Goal: Task Accomplishment & Management: Use online tool/utility

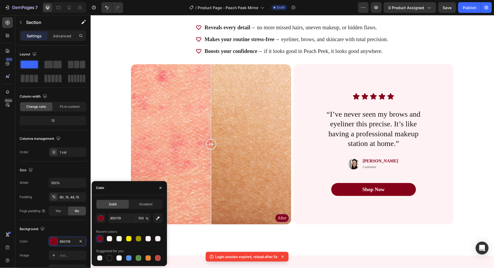
scroll to position [1020, 0]
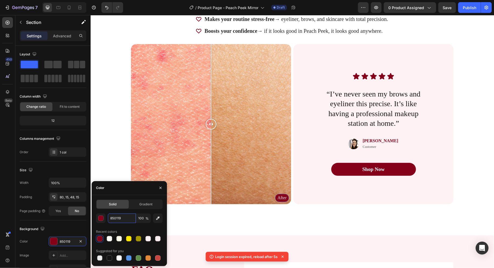
click at [195, 135] on div "Before After" at bounding box center [211, 124] width 160 height 160
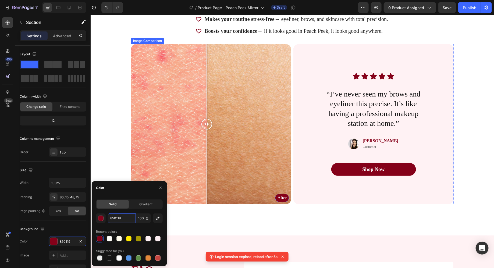
drag, startPoint x: 196, startPoint y: 125, endPoint x: 214, endPoint y: 125, distance: 18.0
click at [212, 125] on div at bounding box center [206, 124] width 11 height 11
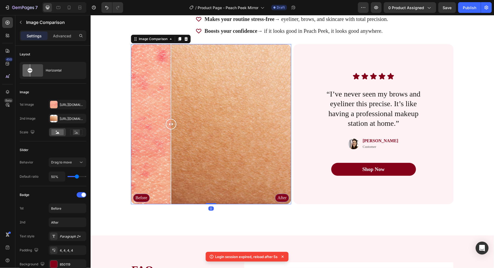
click at [171, 123] on div "Before After" at bounding box center [211, 124] width 160 height 160
click at [65, 106] on div "[URL][DOMAIN_NAME]" at bounding box center [68, 105] width 16 height 5
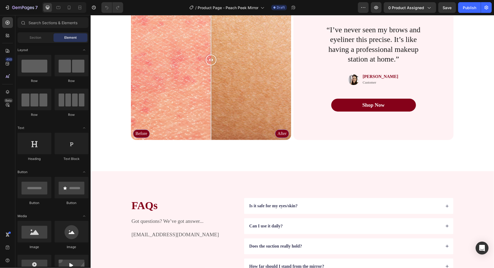
scroll to position [1087, 0]
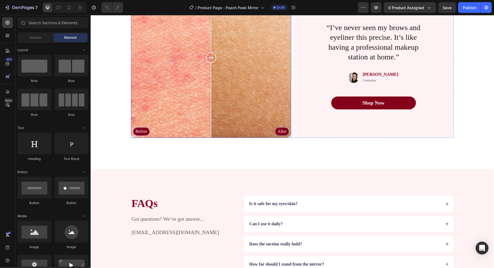
click at [159, 110] on div "Before After" at bounding box center [211, 57] width 160 height 160
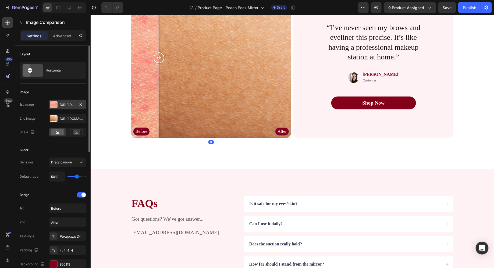
click at [67, 105] on div "[URL][DOMAIN_NAME]" at bounding box center [68, 105] width 16 height 5
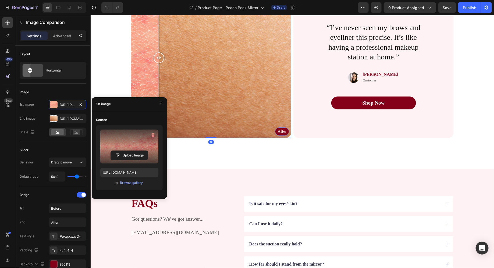
click at [119, 146] on label at bounding box center [129, 147] width 58 height 34
click at [119, 151] on input "file" at bounding box center [129, 155] width 37 height 9
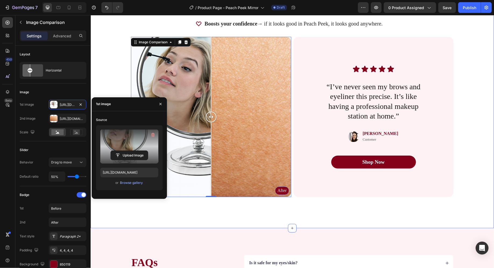
scroll to position [1027, 0]
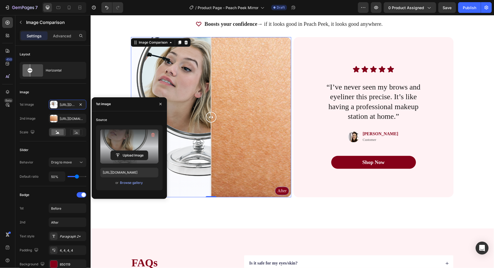
click at [121, 140] on label at bounding box center [129, 147] width 58 height 34
click at [121, 151] on input "file" at bounding box center [129, 155] width 37 height 9
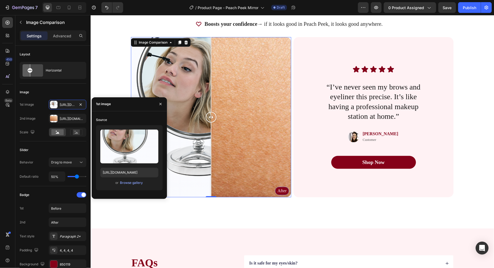
click at [268, 122] on div "Before After" at bounding box center [211, 117] width 160 height 160
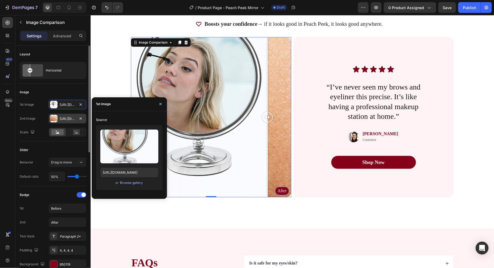
click at [68, 121] on div "[URL][DOMAIN_NAME]" at bounding box center [68, 119] width 38 height 10
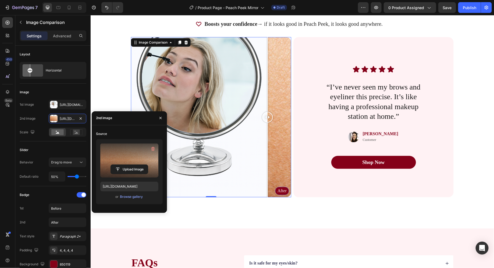
click at [115, 146] on label at bounding box center [129, 161] width 58 height 34
click at [0, 0] on input "file" at bounding box center [0, 0] width 0 height 0
click at [122, 158] on label at bounding box center [129, 161] width 58 height 34
click at [122, 165] on input "file" at bounding box center [129, 169] width 37 height 9
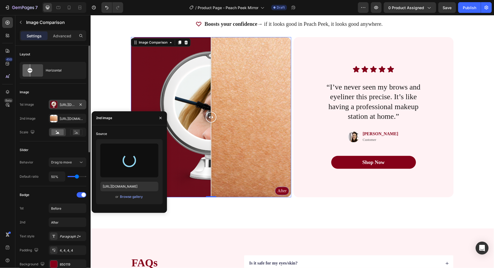
click at [61, 105] on div "[URL][DOMAIN_NAME]" at bounding box center [68, 105] width 16 height 5
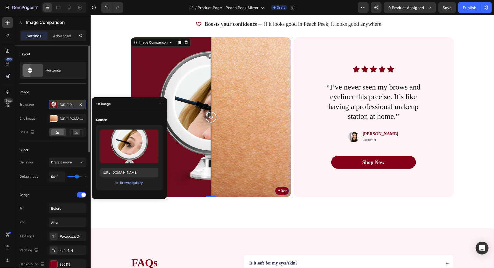
click at [64, 106] on div "[URL][DOMAIN_NAME]" at bounding box center [68, 105] width 16 height 5
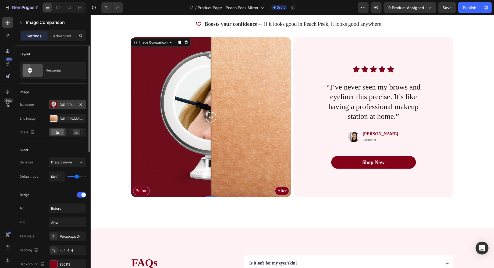
click at [64, 106] on div "[URL][DOMAIN_NAME]" at bounding box center [68, 105] width 16 height 5
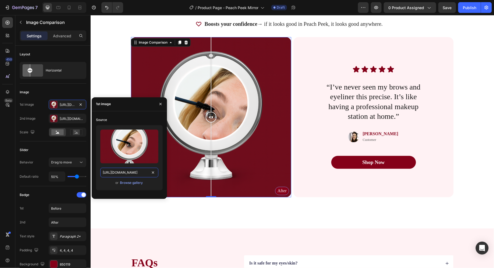
click at [131, 173] on input "[URL][DOMAIN_NAME]" at bounding box center [129, 173] width 58 height 10
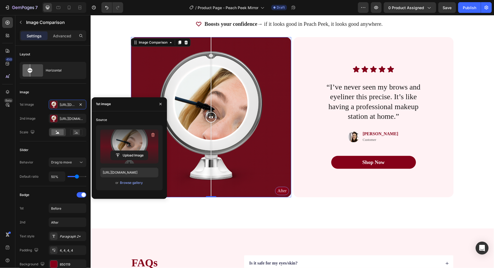
click at [117, 137] on label at bounding box center [129, 147] width 58 height 34
click at [117, 151] on input "file" at bounding box center [129, 155] width 37 height 9
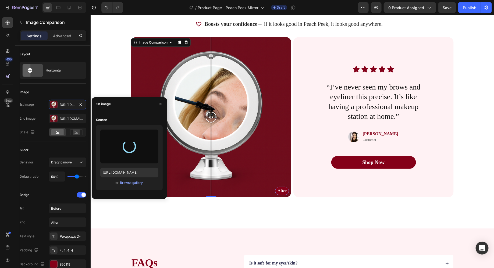
type input "[URL][DOMAIN_NAME]"
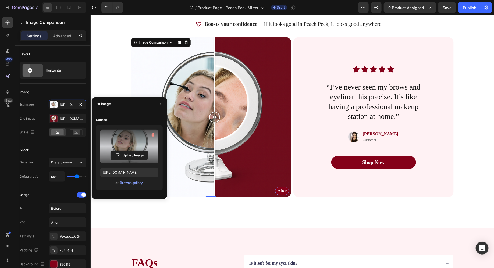
drag, startPoint x: 210, startPoint y: 115, endPoint x: 215, endPoint y: 138, distance: 23.0
click at [215, 138] on div at bounding box center [214, 117] width 11 height 160
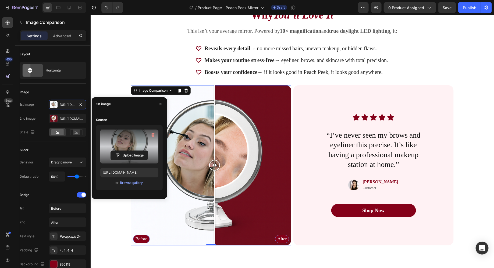
scroll to position [964, 0]
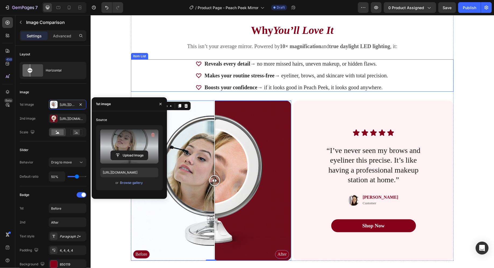
click at [425, 69] on div "Reveals every detail → no more missed hairs, uneven makeup, or hidden flaws. Ma…" at bounding box center [292, 75] width 323 height 32
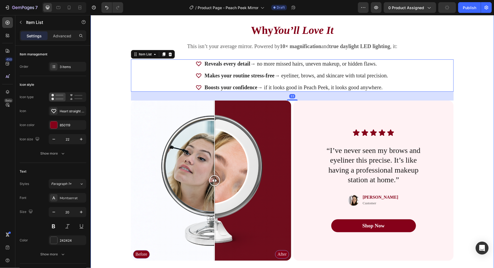
click at [465, 73] on div "Why You’ll Love It Heading This isn’t your average mirror. Powered by 10× magni…" at bounding box center [292, 133] width 361 height 264
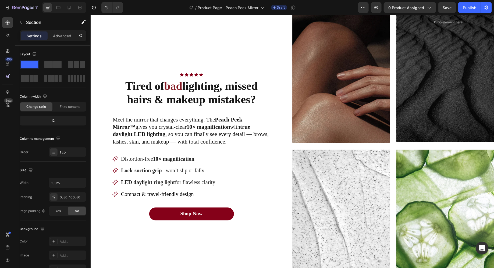
scroll to position [344, 0]
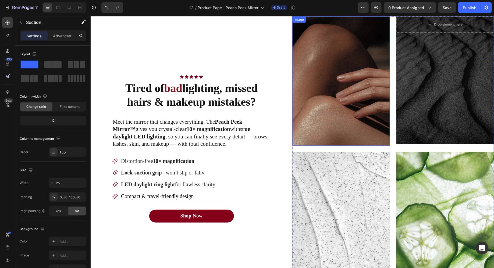
click at [337, 94] on img at bounding box center [341, 80] width 98 height 129
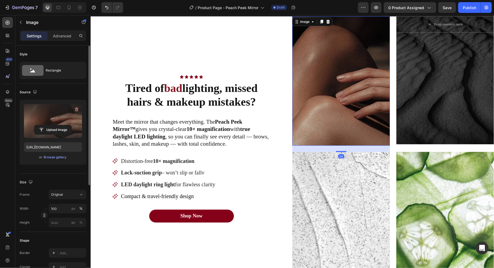
click at [46, 115] on label at bounding box center [53, 121] width 58 height 34
click at [46, 125] on input "file" at bounding box center [52, 129] width 37 height 9
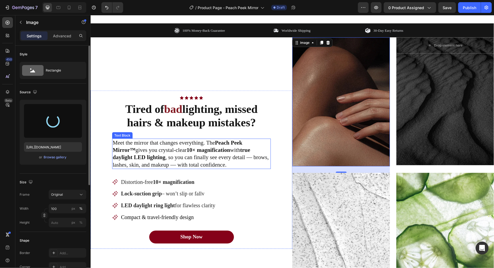
scroll to position [317, 0]
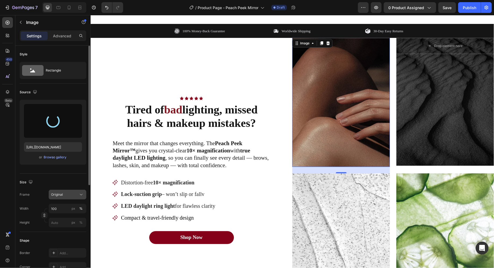
type input "[URL][DOMAIN_NAME]"
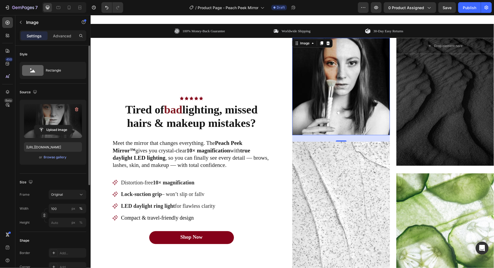
click at [68, 200] on div "Frame Original Width 100 px % Height px %" at bounding box center [53, 209] width 67 height 38
click at [68, 199] on button "Original" at bounding box center [68, 195] width 38 height 10
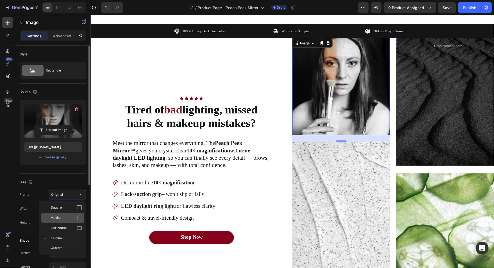
click at [71, 217] on div "Vertical" at bounding box center [66, 218] width 31 height 5
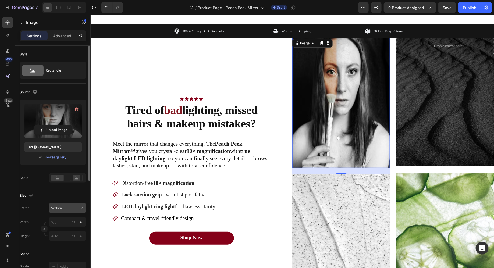
click at [64, 204] on button "Vertical" at bounding box center [68, 208] width 38 height 10
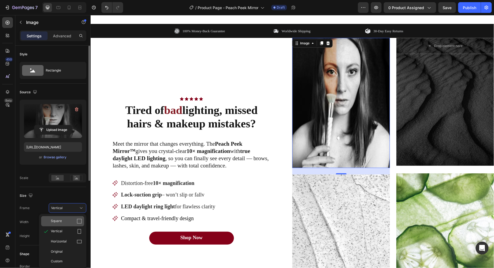
click at [61, 217] on div "Square" at bounding box center [62, 221] width 43 height 10
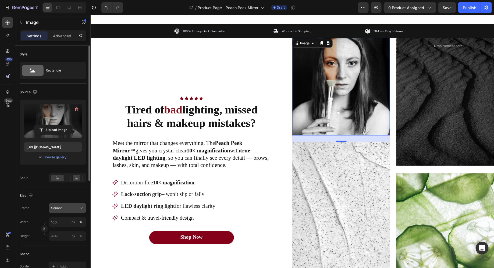
click at [68, 211] on button "Square" at bounding box center [68, 208] width 38 height 10
click at [64, 251] on div "Original" at bounding box center [66, 251] width 31 height 5
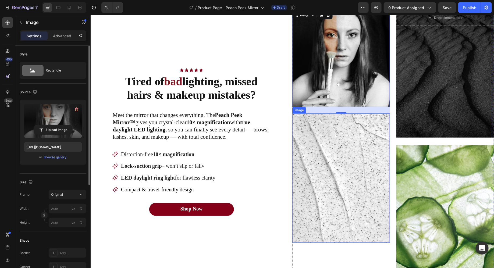
scroll to position [351, 0]
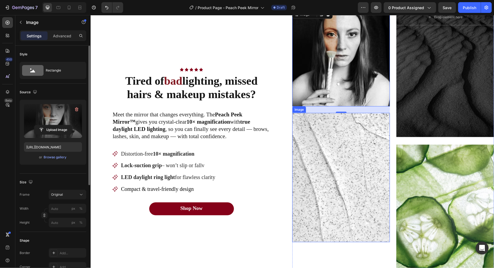
click at [333, 154] on img at bounding box center [341, 177] width 98 height 129
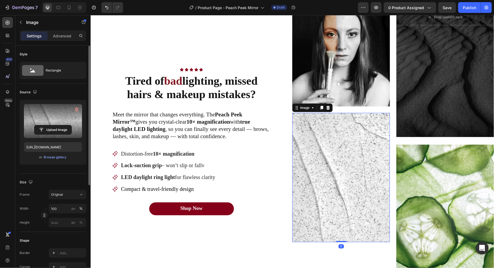
click at [52, 116] on label at bounding box center [53, 121] width 58 height 34
click at [52, 125] on input "file" at bounding box center [52, 129] width 37 height 9
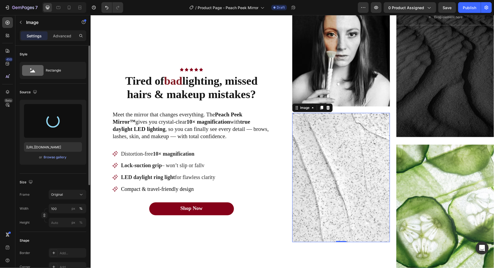
type input "[URL][DOMAIN_NAME]"
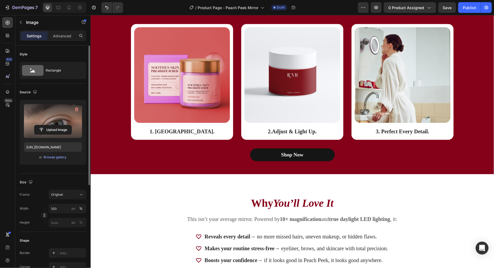
scroll to position [806, 0]
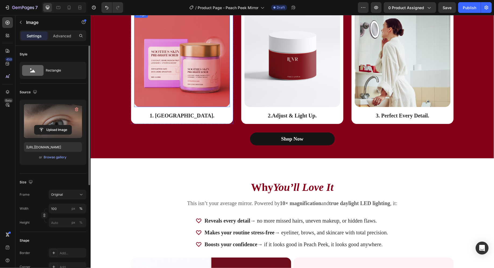
click at [193, 64] on img at bounding box center [182, 59] width 96 height 96
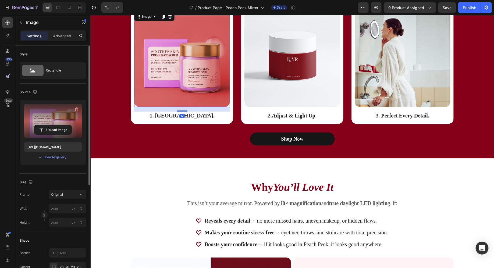
click at [46, 117] on label at bounding box center [53, 121] width 58 height 34
click at [46, 125] on input "file" at bounding box center [52, 129] width 37 height 9
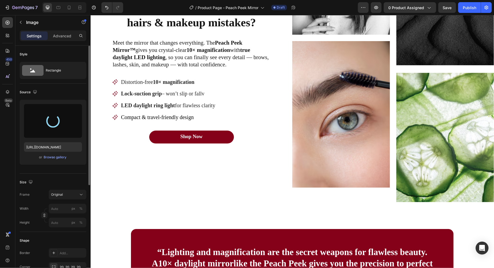
type input "[URL][DOMAIN_NAME]"
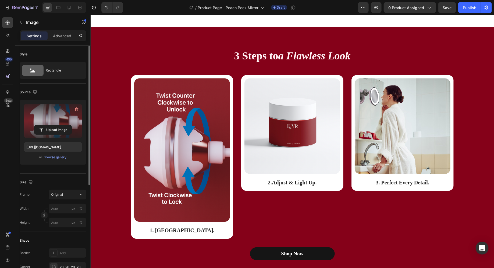
scroll to position [787, 0]
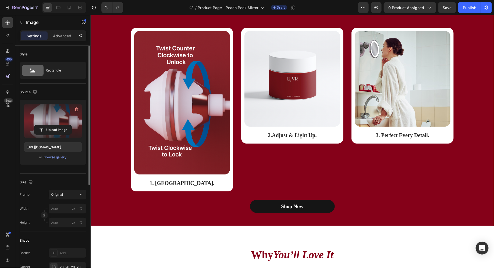
click at [177, 105] on img at bounding box center [182, 103] width 96 height 144
click at [61, 192] on span "Original" at bounding box center [57, 194] width 12 height 5
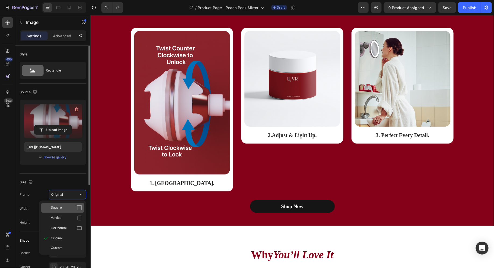
click at [60, 211] on div "Square" at bounding box center [62, 208] width 43 height 10
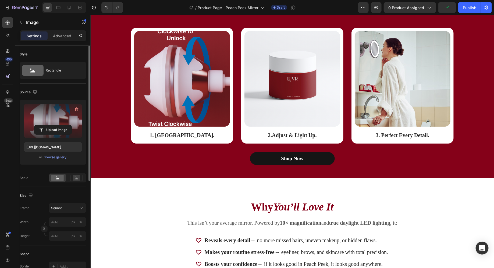
click at [209, 96] on img at bounding box center [182, 79] width 96 height 96
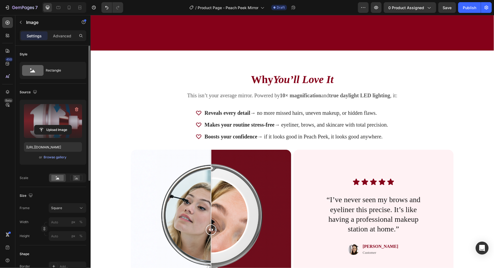
scroll to position [1047, 0]
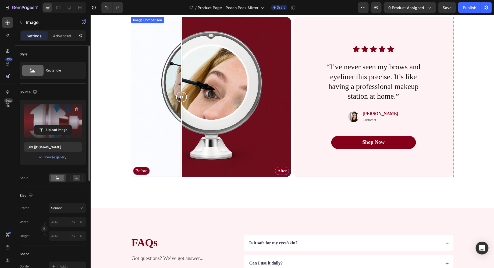
drag, startPoint x: 208, startPoint y: 95, endPoint x: 178, endPoint y: 121, distance: 39.1
click at [178, 121] on div at bounding box center [181, 97] width 11 height 160
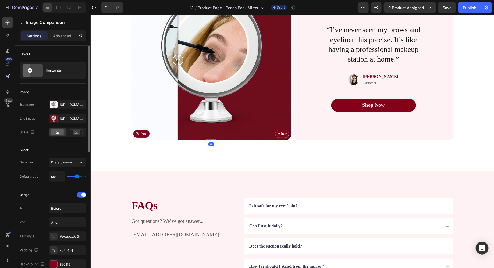
scroll to position [1039, 0]
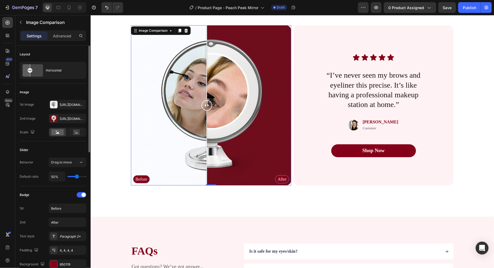
drag, startPoint x: 180, startPoint y: 104, endPoint x: 207, endPoint y: 106, distance: 26.7
click at [207, 106] on div at bounding box center [206, 105] width 11 height 11
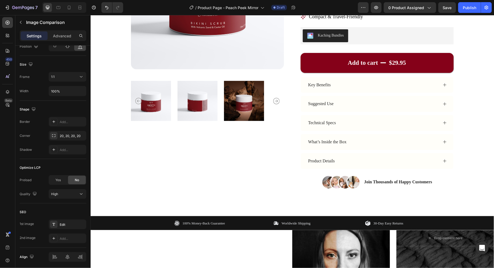
scroll to position [0, 0]
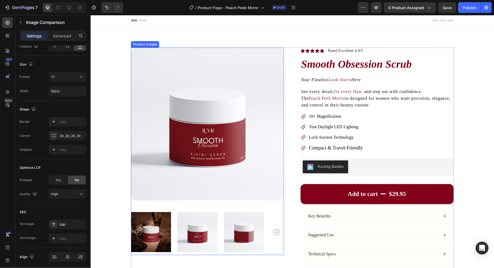
click at [222, 142] on img at bounding box center [207, 123] width 153 height 153
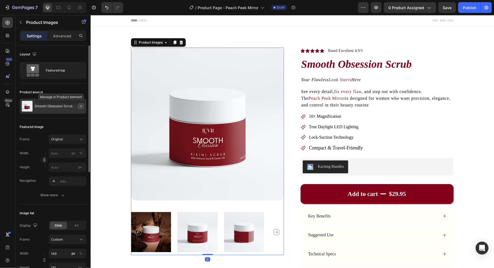
click at [82, 106] on icon "button" at bounding box center [81, 106] width 4 height 4
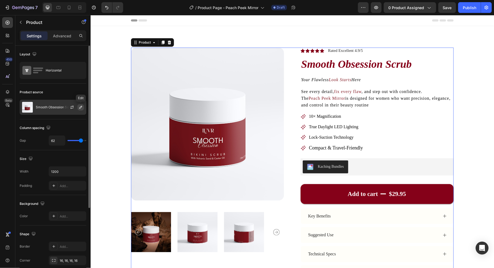
click at [79, 106] on icon "button" at bounding box center [81, 107] width 4 height 4
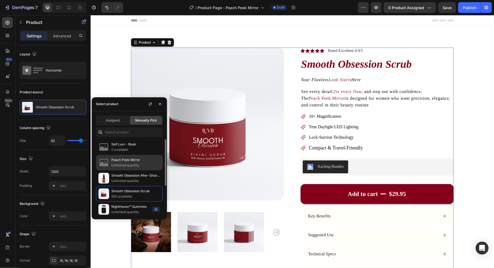
click at [134, 166] on p "Unlimited quantity" at bounding box center [135, 165] width 49 height 5
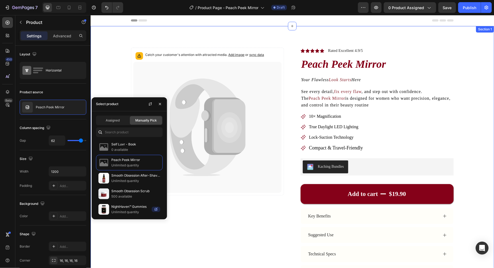
click at [487, 92] on div "Catch your customer's attention with attracted media. Add image or sync data Pr…" at bounding box center [292, 187] width 404 height 322
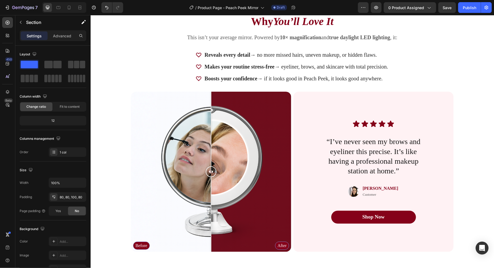
scroll to position [1006, 0]
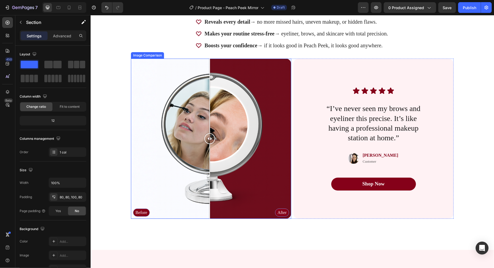
drag, startPoint x: 209, startPoint y: 139, endPoint x: 211, endPoint y: 185, distance: 46.6
click at [211, 185] on div at bounding box center [209, 138] width 11 height 160
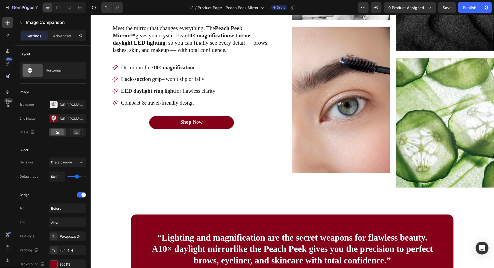
scroll to position [455, 0]
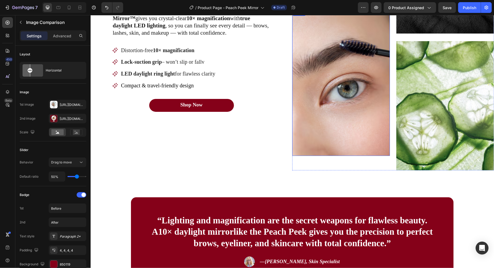
click at [450, 103] on img at bounding box center [445, 105] width 98 height 129
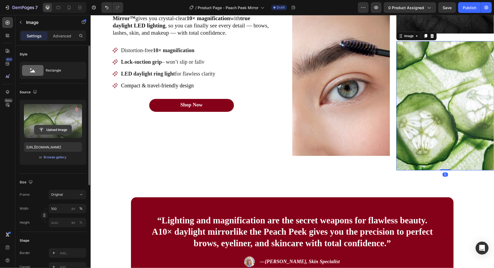
click at [64, 125] on input "file" at bounding box center [52, 129] width 37 height 9
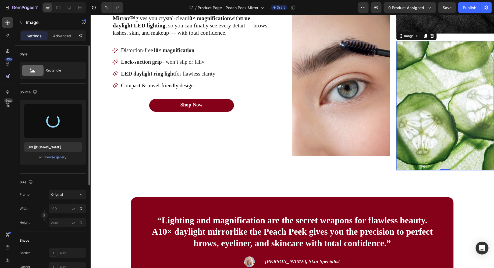
type input "[URL][DOMAIN_NAME]"
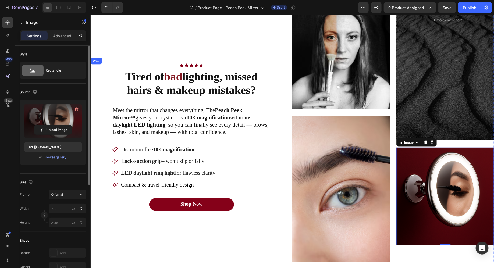
scroll to position [351, 0]
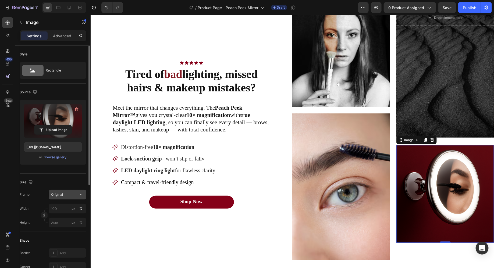
click at [58, 191] on button "Original" at bounding box center [68, 195] width 38 height 10
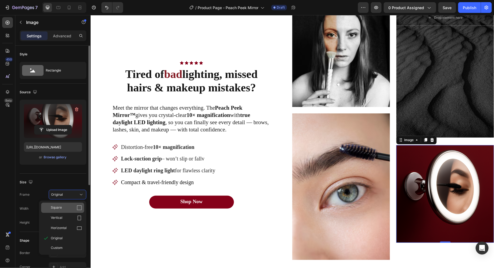
click at [64, 208] on div "Square" at bounding box center [66, 207] width 31 height 5
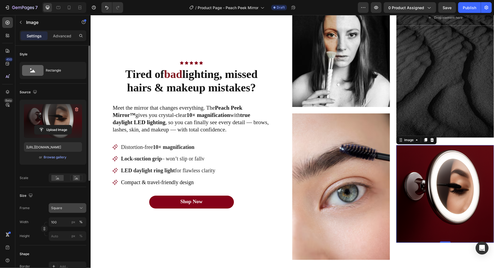
click at [69, 208] on div "Square" at bounding box center [64, 208] width 26 height 5
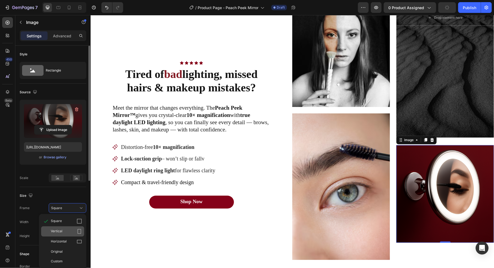
click at [69, 229] on div "Vertical" at bounding box center [66, 231] width 31 height 5
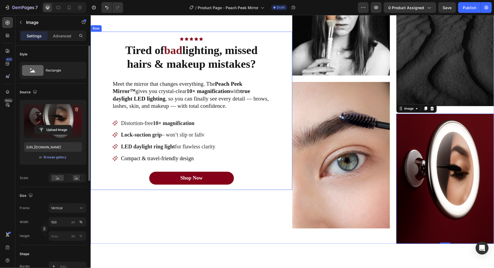
scroll to position [390, 0]
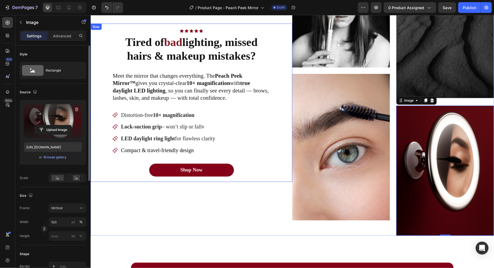
click at [262, 179] on div "Icon Icon Icon Icon Icon Icon List Row Tired of bad lighting, missed hairs & ma…" at bounding box center [191, 102] width 202 height 159
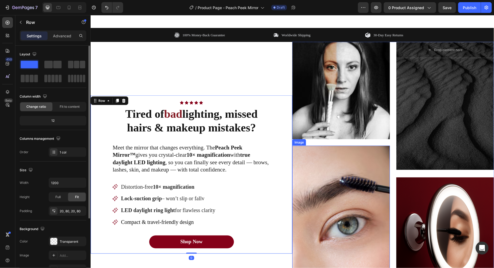
scroll to position [331, 0]
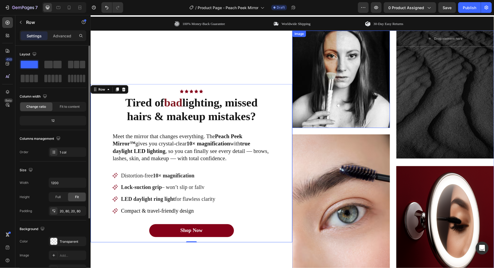
click at [424, 93] on div "Overlay" at bounding box center [445, 94] width 98 height 128
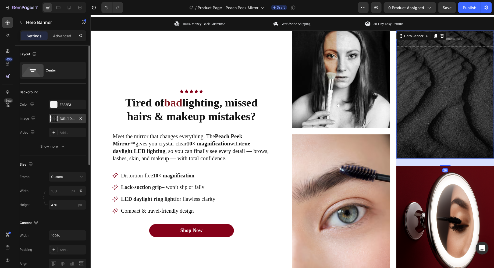
click at [58, 120] on div "[URL][DOMAIN_NAME]" at bounding box center [68, 119] width 38 height 10
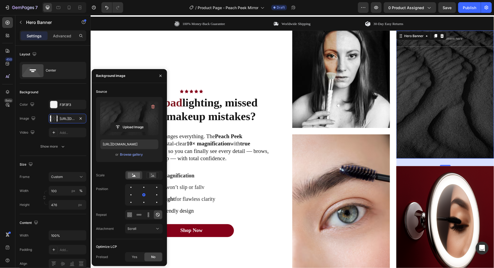
click at [133, 120] on label at bounding box center [129, 118] width 58 height 34
click at [133, 123] on input "file" at bounding box center [129, 127] width 37 height 9
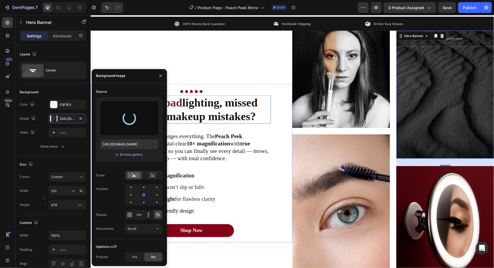
type input "[URL][DOMAIN_NAME]"
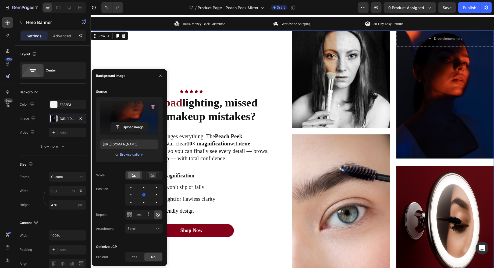
click at [262, 64] on div "Icon Icon Icon Icon Icon Icon List Row Tired of bad lighting, missed hairs & ma…" at bounding box center [191, 163] width 202 height 266
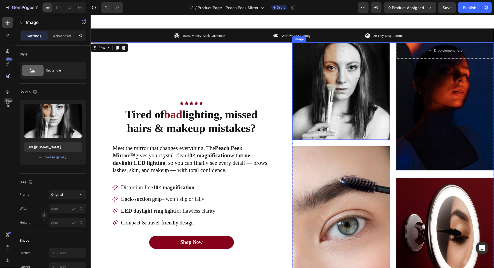
click at [375, 105] on img at bounding box center [341, 90] width 98 height 97
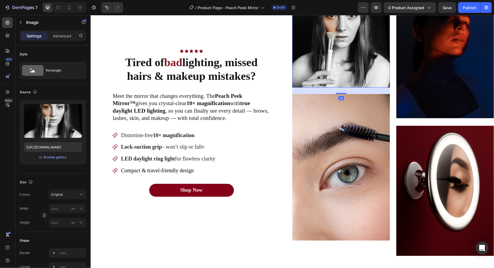
scroll to position [393, 0]
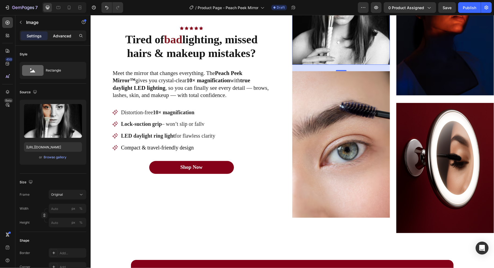
click at [64, 37] on p "Advanced" at bounding box center [62, 36] width 18 height 6
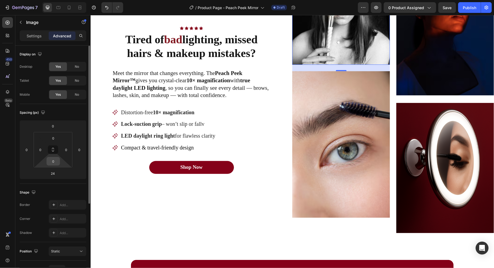
click at [50, 160] on input "0" at bounding box center [53, 161] width 11 height 8
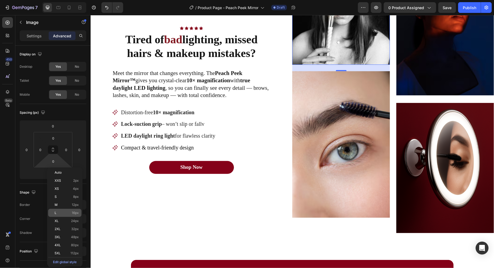
click at [61, 212] on p "L 16px" at bounding box center [67, 213] width 24 height 4
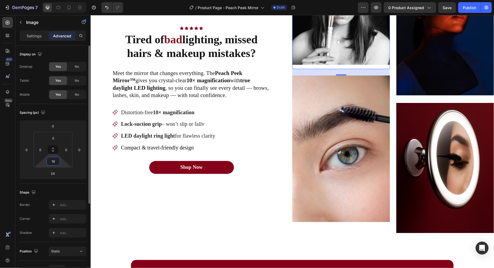
click at [57, 163] on input "16" at bounding box center [53, 161] width 11 height 8
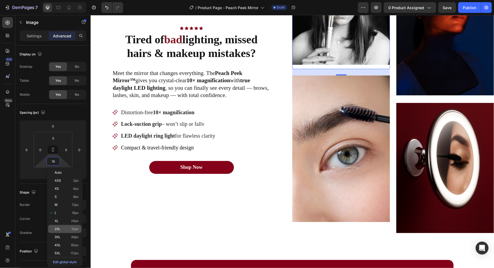
click at [62, 232] on div "2XL 32px" at bounding box center [64, 229] width 33 height 8
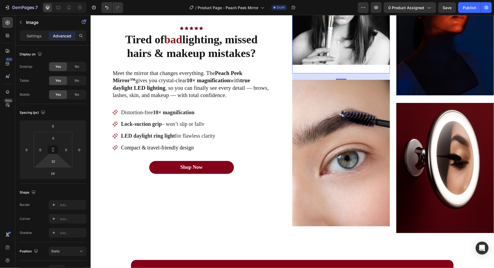
type input "2"
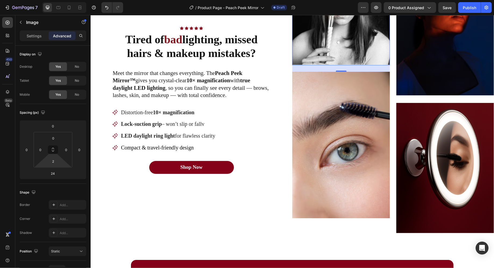
click at [58, 0] on html "7 Version history / Product Page - Peach Peek Mirror Draft Preview 0 product as…" at bounding box center [247, 0] width 494 height 0
click at [58, 173] on input "24" at bounding box center [53, 174] width 11 height 8
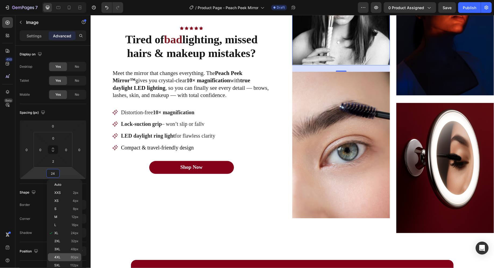
click at [61, 255] on div "4XL 80px" at bounding box center [64, 258] width 33 height 8
type input "80"
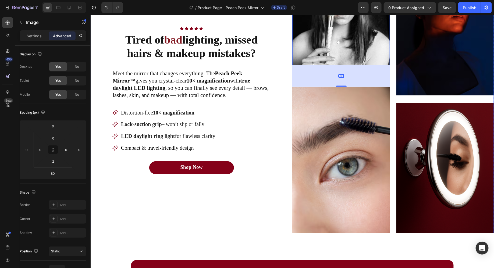
click at [275, 191] on div "Icon Icon Icon Icon Icon Icon List Row Tired of bad lighting, missed hairs & ma…" at bounding box center [191, 100] width 202 height 266
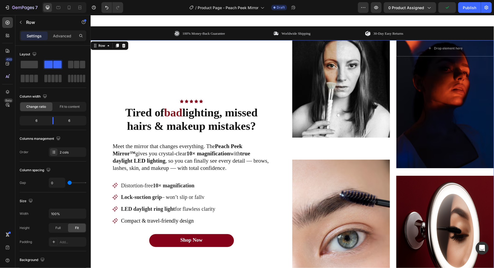
scroll to position [333, 0]
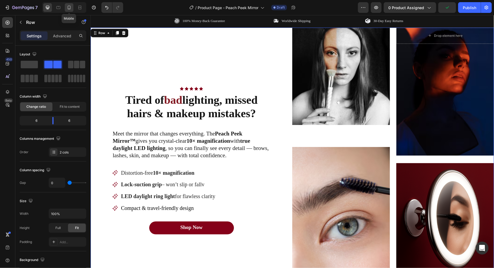
click at [68, 6] on icon at bounding box center [69, 8] width 3 height 4
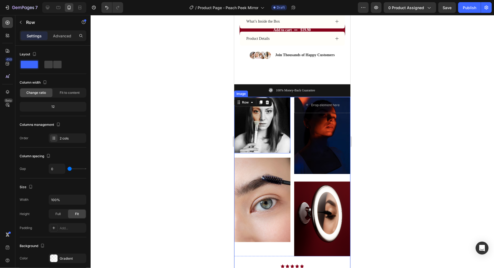
scroll to position [363, 0]
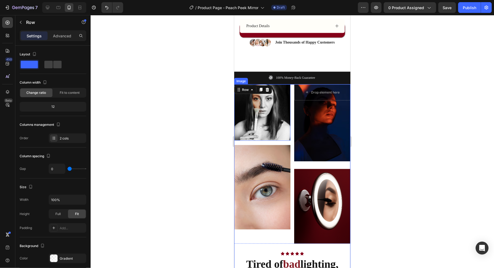
click at [266, 133] on img at bounding box center [262, 112] width 56 height 56
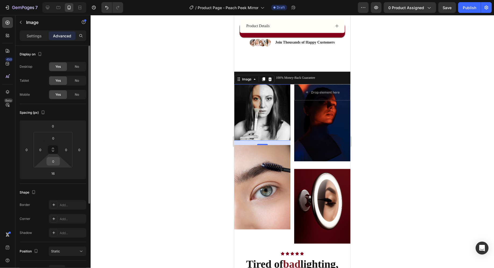
click at [54, 162] on input "0" at bounding box center [53, 161] width 11 height 8
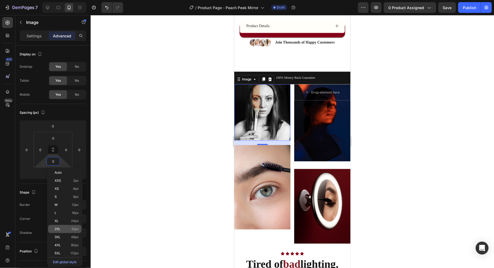
click at [62, 231] on div "2XL 32px" at bounding box center [64, 229] width 33 height 8
type input "32"
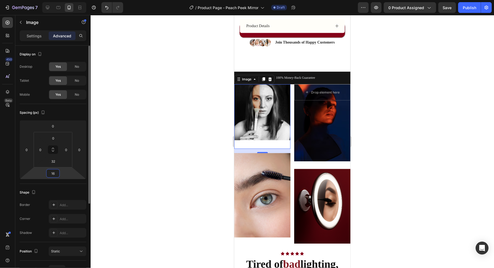
click at [55, 171] on input "16" at bounding box center [53, 174] width 11 height 8
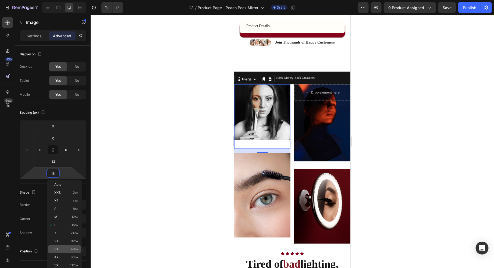
click at [63, 251] on p "3XL 48px" at bounding box center [66, 250] width 24 height 4
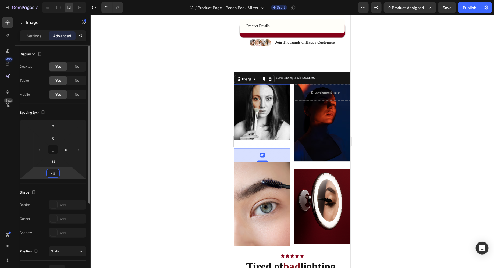
click at [54, 174] on input "48" at bounding box center [53, 174] width 11 height 8
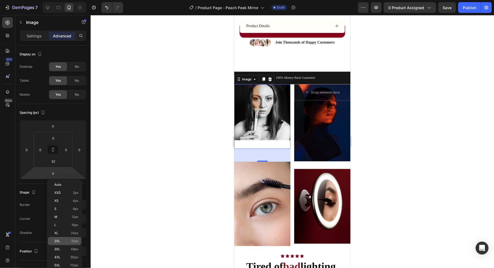
click at [65, 242] on p "2XL 32px" at bounding box center [66, 242] width 24 height 4
type input "32"
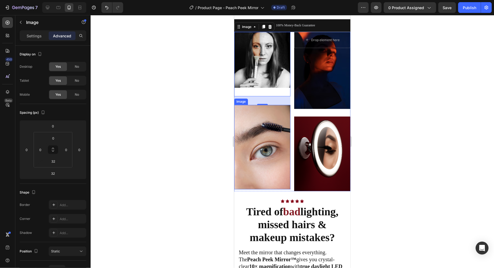
scroll to position [418, 0]
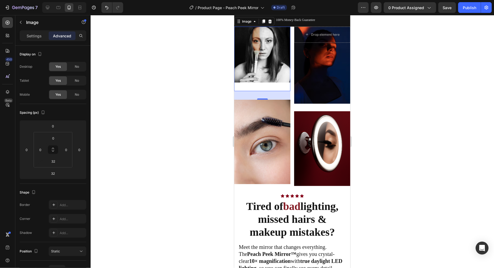
click at [400, 126] on div at bounding box center [293, 141] width 404 height 253
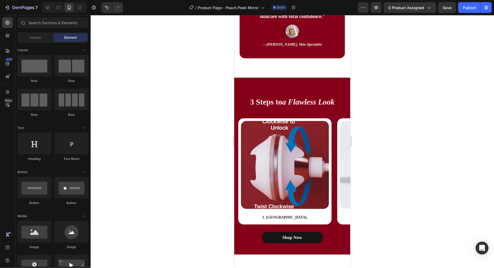
scroll to position [828, 0]
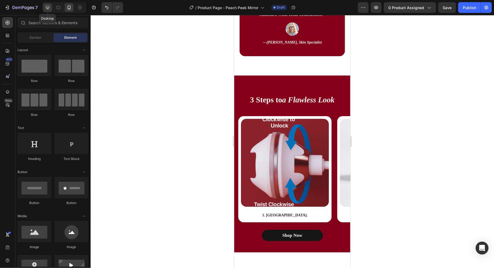
click at [48, 7] on icon at bounding box center [47, 7] width 5 height 5
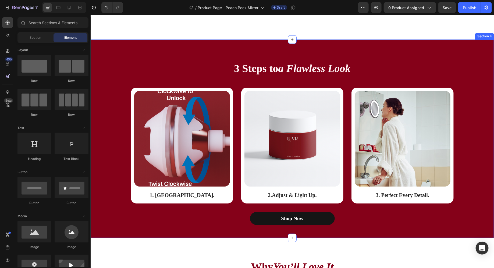
scroll to position [967, 0]
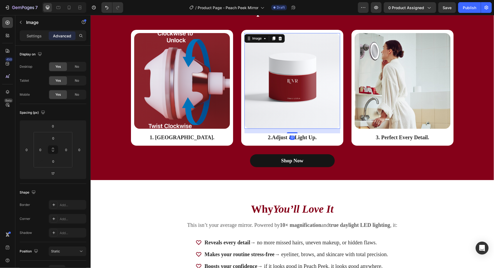
click at [312, 127] on img at bounding box center [292, 81] width 96 height 96
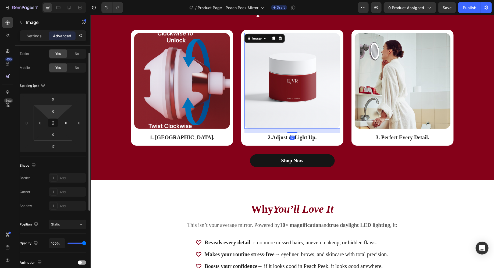
scroll to position [30, 0]
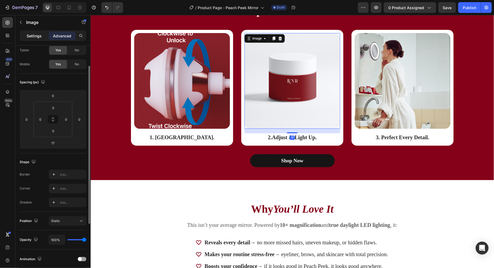
click at [41, 36] on p "Settings" at bounding box center [34, 36] width 15 height 6
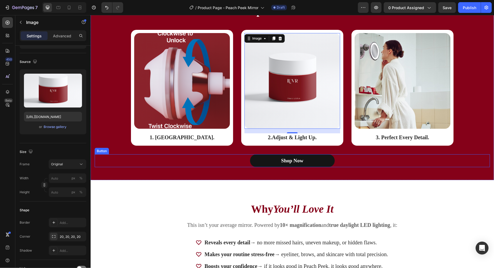
click at [348, 155] on div "Shop Now Button" at bounding box center [292, 160] width 396 height 13
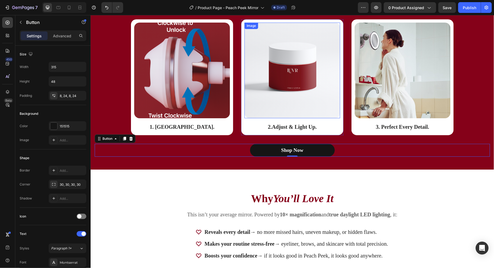
scroll to position [977, 0]
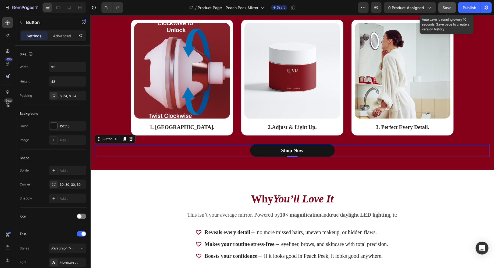
click at [447, 9] on span "Save" at bounding box center [447, 7] width 9 height 5
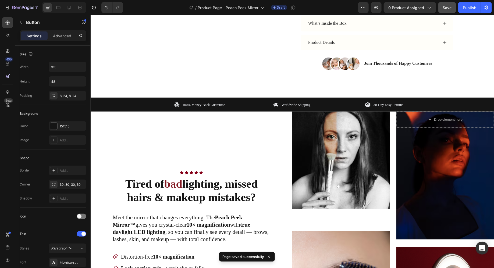
scroll to position [252, 0]
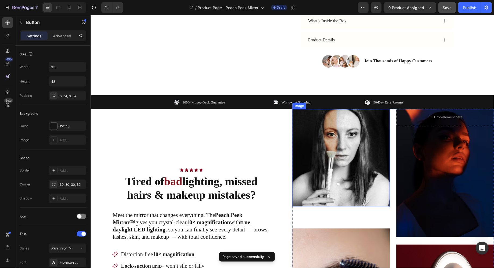
click at [343, 145] on img at bounding box center [341, 157] width 98 height 97
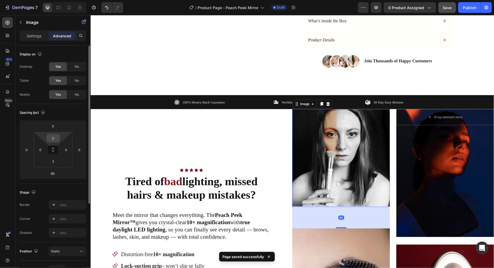
click at [52, 138] on input "0" at bounding box center [53, 138] width 11 height 8
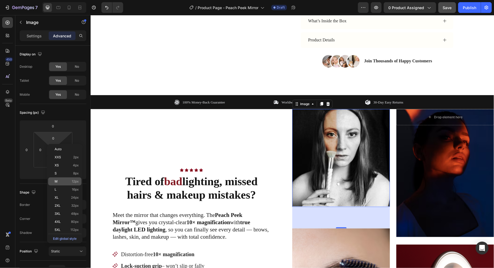
click at [58, 181] on p "M 12px" at bounding box center [67, 182] width 24 height 4
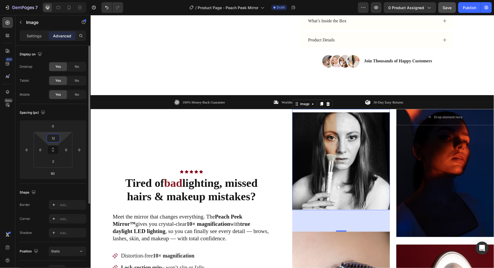
click at [55, 141] on input "12" at bounding box center [53, 138] width 11 height 8
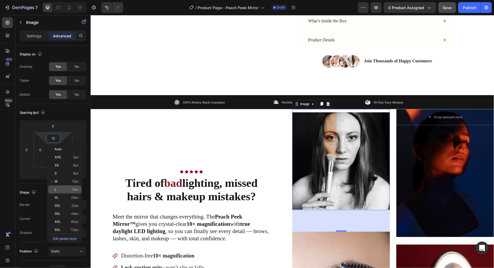
click at [61, 192] on div "L 16px" at bounding box center [64, 190] width 33 height 8
type input "16"
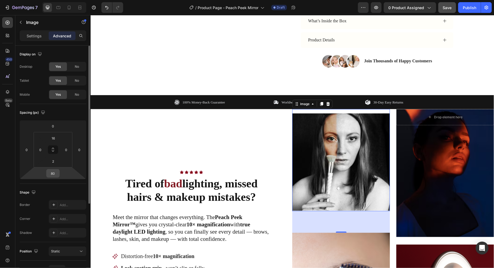
click at [54, 173] on input "80" at bounding box center [53, 174] width 11 height 8
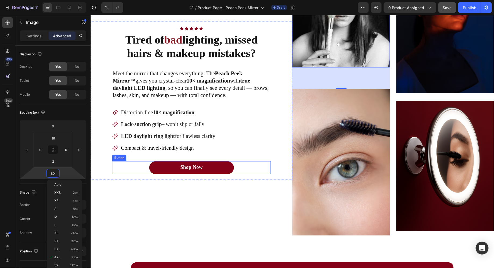
scroll to position [396, 0]
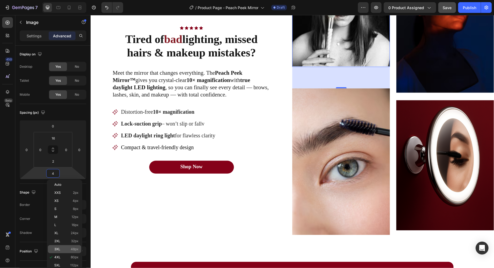
click at [57, 249] on span "3XL" at bounding box center [57, 250] width 6 height 4
type input "48"
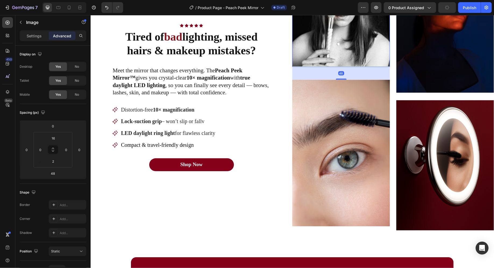
scroll to position [393, 0]
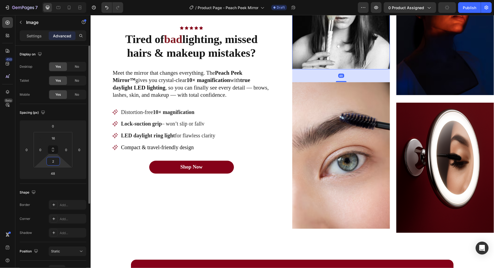
click at [57, 162] on input "2" at bounding box center [53, 161] width 11 height 8
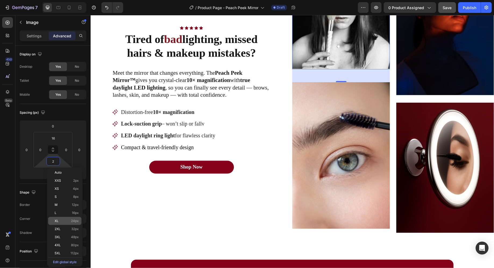
click at [64, 218] on div "XL 24px" at bounding box center [64, 221] width 33 height 8
type input "24"
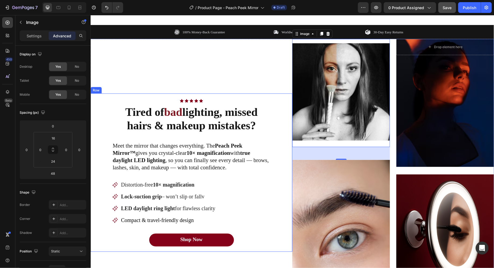
scroll to position [322, 0]
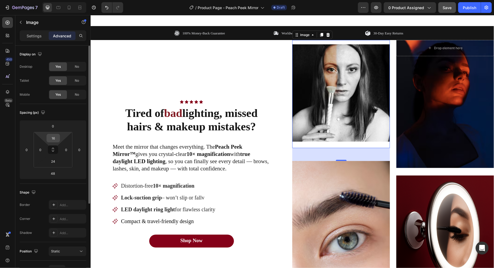
click at [54, 136] on input "16" at bounding box center [53, 138] width 11 height 8
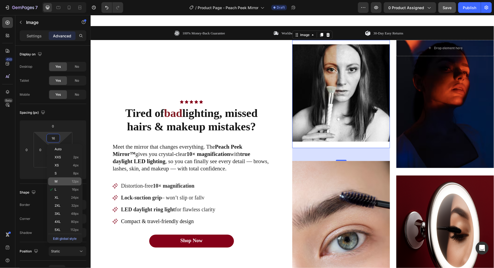
click at [56, 181] on span "M" at bounding box center [56, 182] width 3 height 4
type input "12"
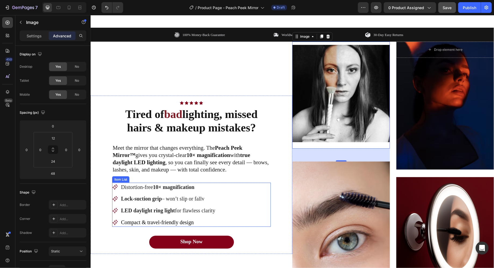
scroll to position [277, 0]
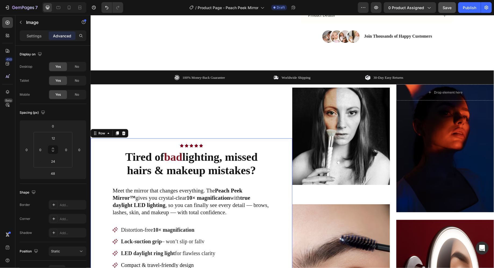
click at [251, 138] on div "Icon Icon Icon Icon Icon Icon List Row Tired of bad lighting, missed hairs & ma…" at bounding box center [191, 217] width 202 height 159
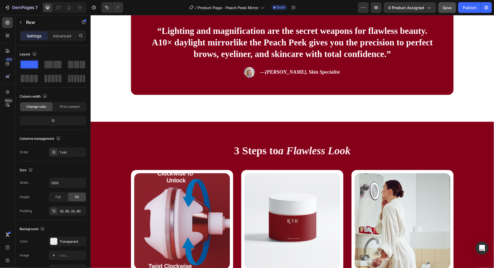
scroll to position [723, 0]
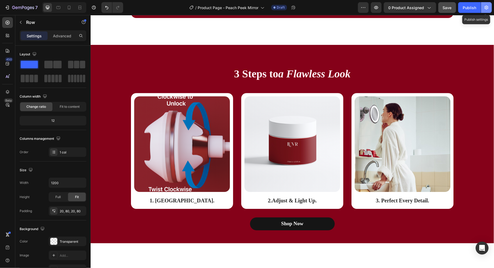
click at [490, 6] on button "button" at bounding box center [487, 7] width 11 height 11
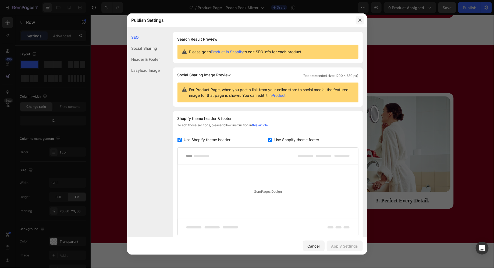
click at [361, 19] on icon "button" at bounding box center [360, 20] width 4 height 4
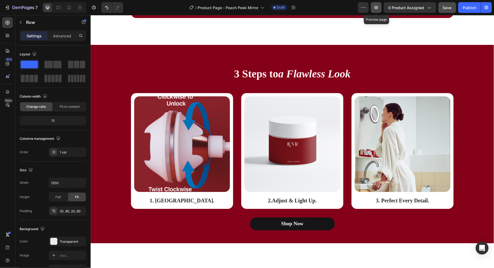
click at [375, 10] on icon "button" at bounding box center [376, 7] width 5 height 5
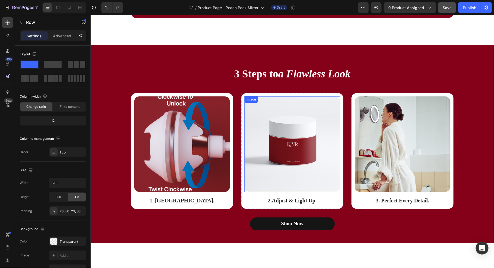
click at [291, 128] on img at bounding box center [292, 144] width 96 height 96
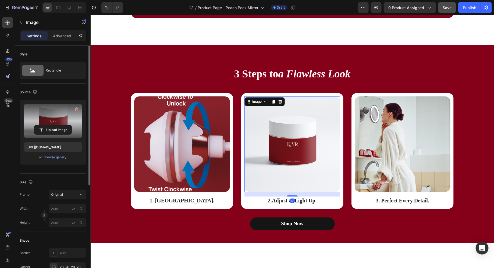
click at [65, 117] on label at bounding box center [53, 121] width 58 height 34
click at [65, 125] on input "file" at bounding box center [52, 129] width 37 height 9
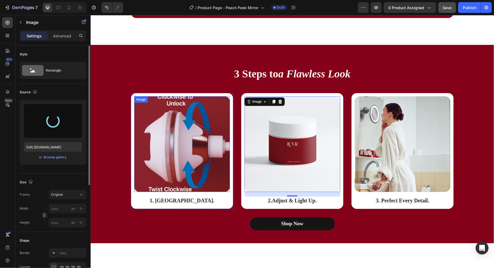
type input "[URL][DOMAIN_NAME]"
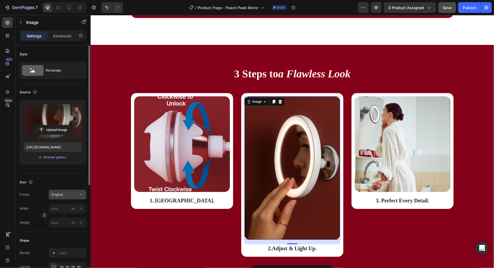
click at [72, 196] on div "Original" at bounding box center [64, 194] width 26 height 5
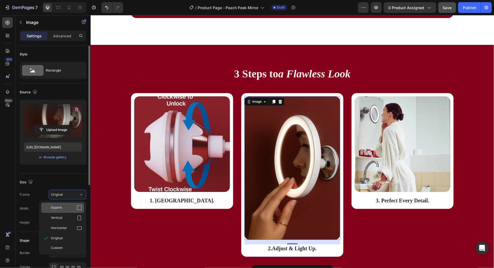
click at [65, 207] on div "Square" at bounding box center [66, 207] width 31 height 5
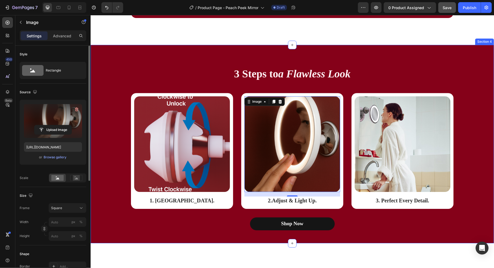
click at [364, 217] on div "Shop Now Button" at bounding box center [292, 223] width 396 height 13
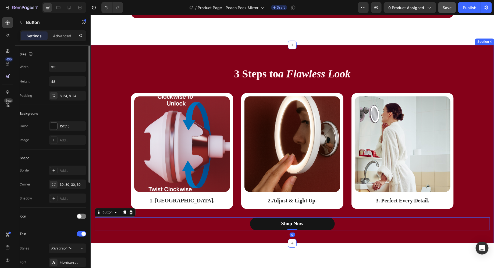
click at [494, 182] on div at bounding box center [293, 141] width 404 height 253
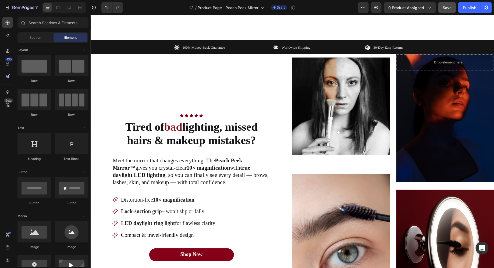
scroll to position [295, 0]
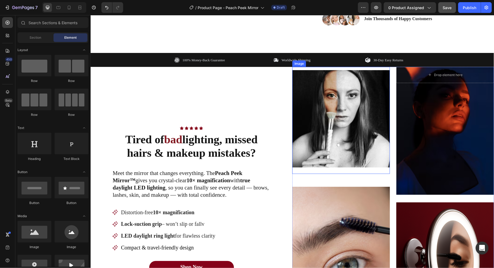
click at [363, 136] on img at bounding box center [341, 118] width 98 height 97
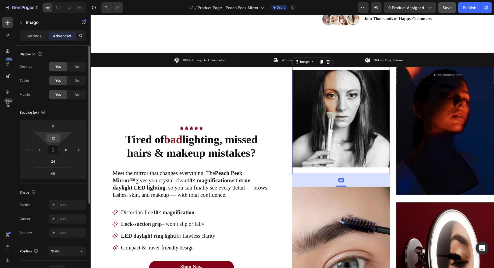
click at [53, 135] on input "12" at bounding box center [53, 138] width 11 height 8
click at [68, 114] on div "Spacing (px)" at bounding box center [53, 112] width 67 height 9
click at [55, 174] on input "48" at bounding box center [53, 174] width 11 height 8
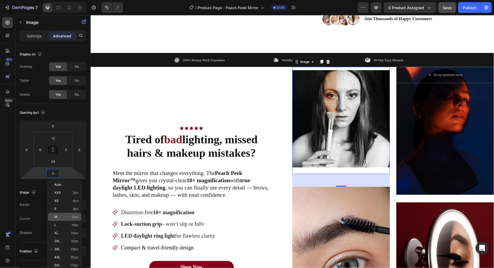
click at [71, 219] on div "M 12px" at bounding box center [64, 217] width 33 height 8
type input "12"
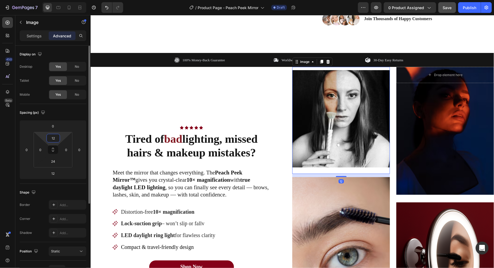
click at [53, 139] on input "12" at bounding box center [53, 138] width 11 height 8
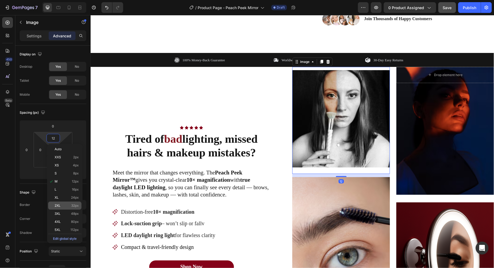
click at [58, 206] on span "2XL" at bounding box center [58, 206] width 6 height 4
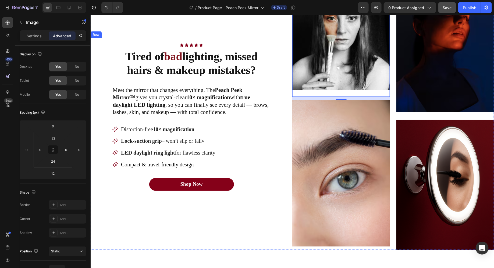
scroll to position [367, 0]
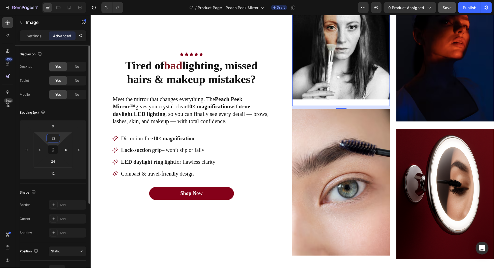
click at [55, 138] on input "32" at bounding box center [53, 138] width 11 height 8
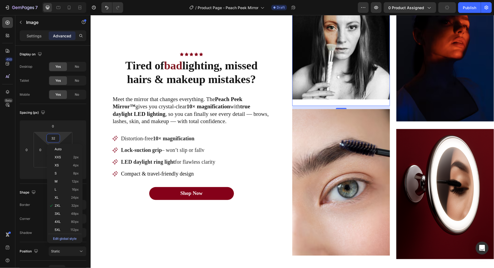
click at [47, 157] on div "Auto XXS 2px XS 4px S 8px M 12px L 16px XL 24px 2XL 32px 3XL 48px 4XL 80px 5XL …" at bounding box center [65, 193] width 36 height 99
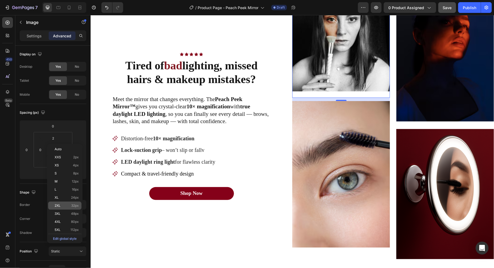
click at [65, 205] on p "2XL 32px" at bounding box center [67, 206] width 24 height 4
type input "32"
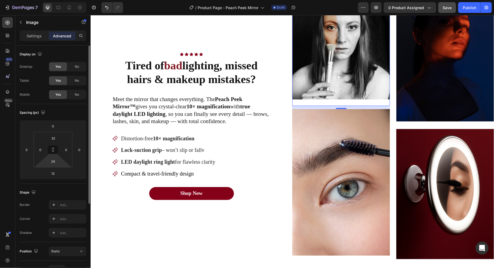
click at [60, 0] on html "7 Version history / Product Page - Peach Peek Mirror Draft Preview 0 product as…" at bounding box center [247, 0] width 494 height 0
click at [58, 164] on input "24" at bounding box center [53, 161] width 11 height 8
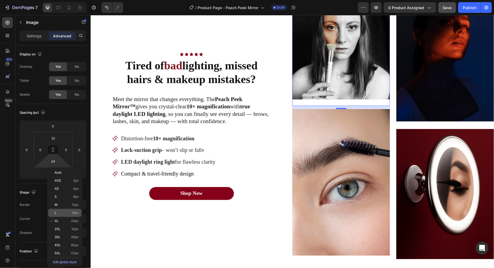
click at [72, 214] on span "16px" at bounding box center [75, 213] width 7 height 4
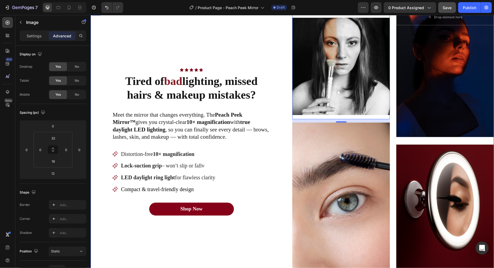
scroll to position [350, 0]
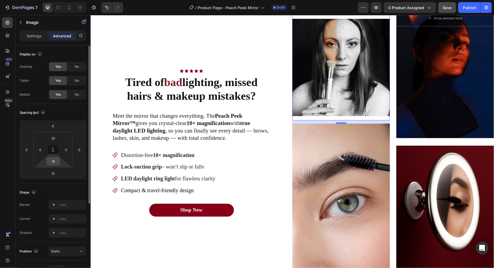
click at [59, 162] on div "16" at bounding box center [53, 161] width 13 height 9
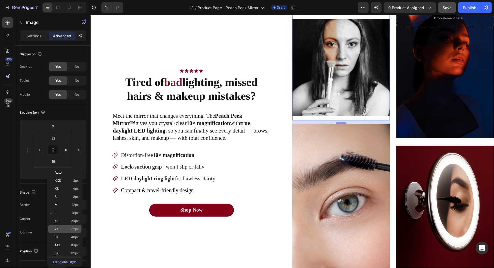
click at [71, 230] on span "32px" at bounding box center [75, 229] width 8 height 4
type input "32"
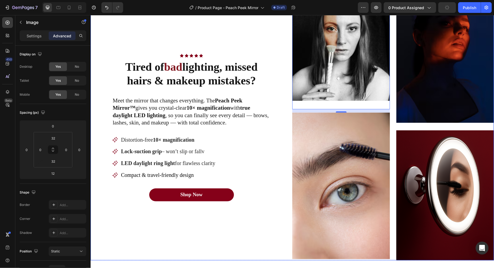
click at [267, 209] on div "Icon Icon Icon Icon Icon Icon List Row Tired of bad lighting, missed hairs & ma…" at bounding box center [191, 128] width 202 height 266
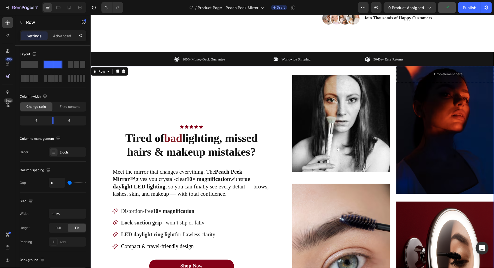
scroll to position [303, 0]
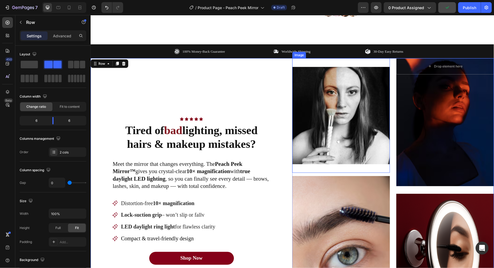
click at [315, 114] on img at bounding box center [341, 115] width 98 height 97
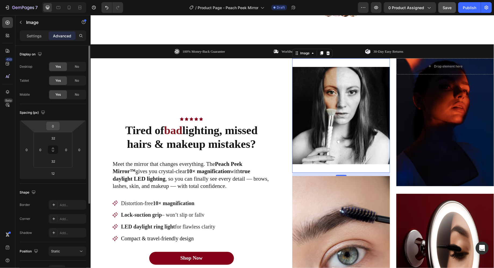
click at [55, 129] on input "0" at bounding box center [53, 126] width 11 height 8
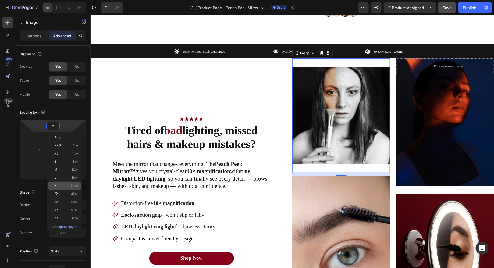
click at [63, 188] on div "XL 24px" at bounding box center [64, 186] width 33 height 8
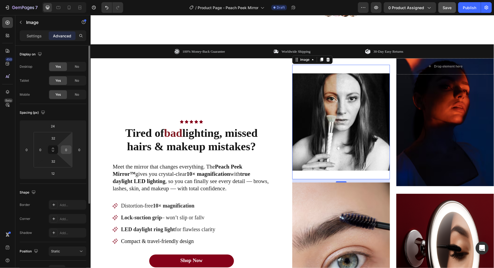
type input "0"
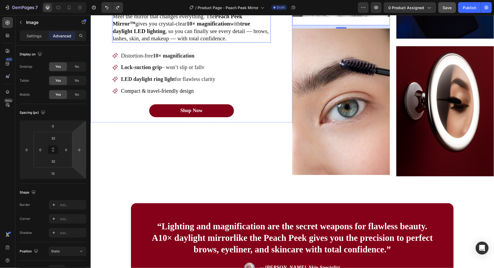
scroll to position [451, 0]
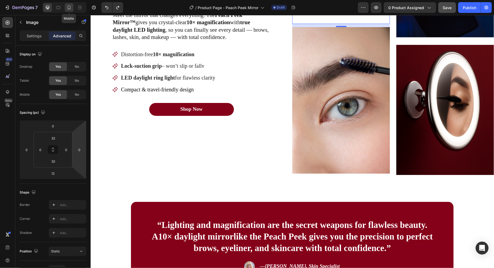
click at [71, 10] on icon at bounding box center [68, 7] width 5 height 5
type input "32"
type input "0"
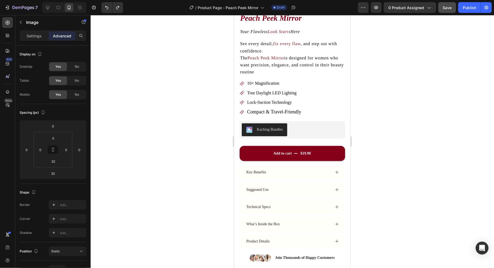
scroll to position [151, 0]
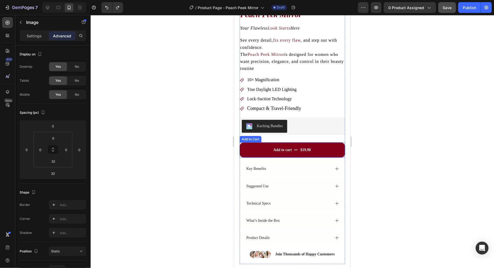
click at [251, 152] on button "Add to cart $19.90" at bounding box center [293, 149] width 106 height 15
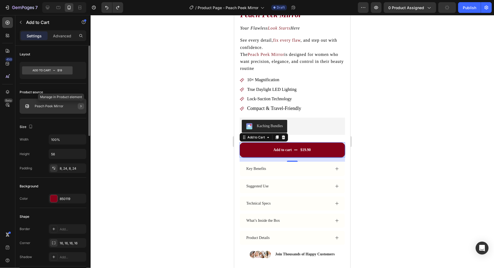
click at [79, 108] on button "button" at bounding box center [81, 106] width 6 height 6
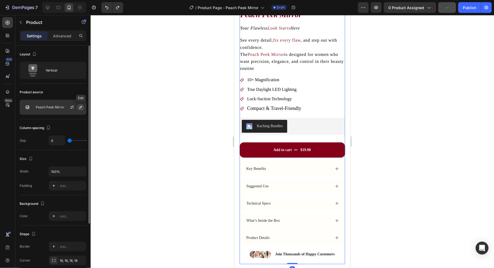
click at [80, 107] on icon "button" at bounding box center [81, 107] width 4 height 4
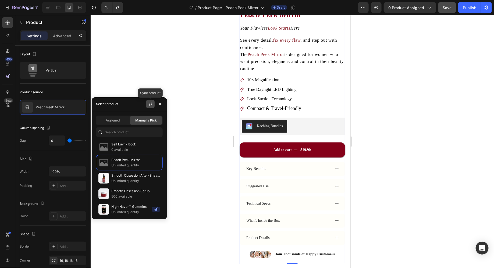
click at [148, 105] on icon "button" at bounding box center [150, 104] width 4 height 4
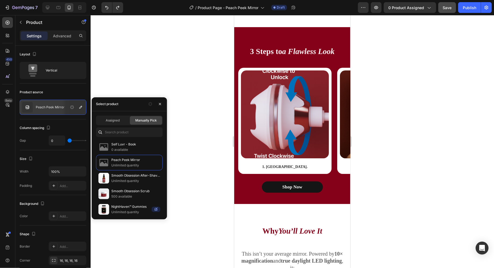
scroll to position [888, 0]
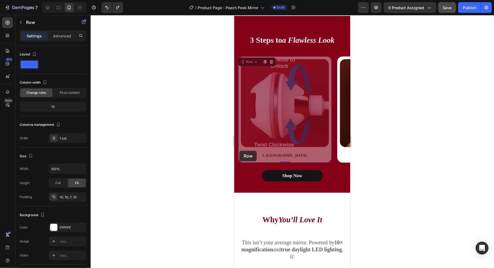
drag, startPoint x: 278, startPoint y: 151, endPoint x: 232, endPoint y: 151, distance: 46.0
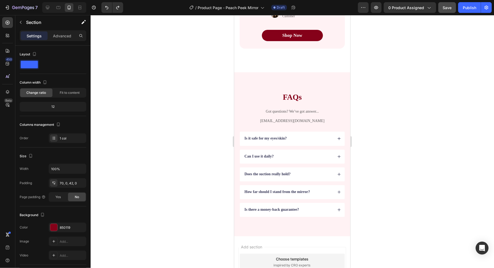
scroll to position [1466, 0]
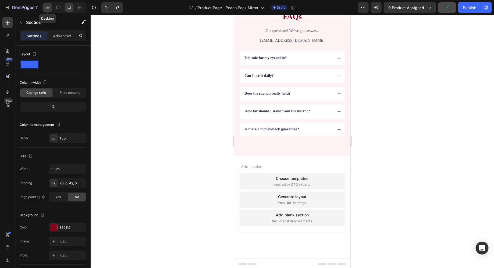
click at [48, 7] on icon at bounding box center [47, 7] width 5 height 5
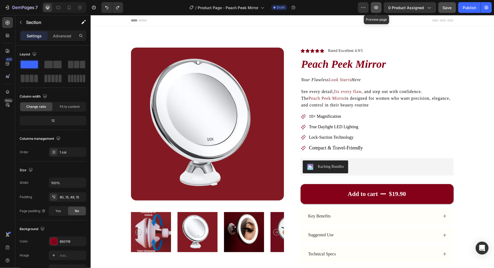
click at [378, 9] on icon "button" at bounding box center [377, 7] width 4 height 3
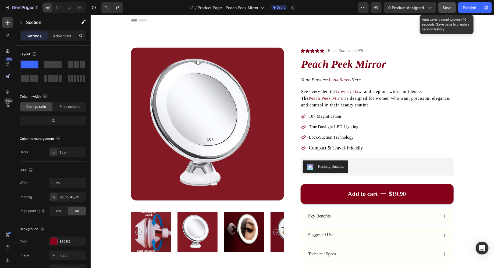
drag, startPoint x: 444, startPoint y: 8, endPoint x: 324, endPoint y: 18, distance: 120.5
click at [444, 8] on span "Save" at bounding box center [447, 7] width 9 height 5
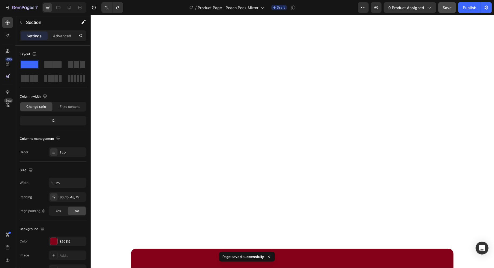
scroll to position [371, 0]
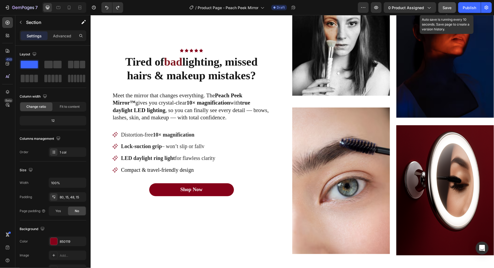
click at [444, 6] on span "Save" at bounding box center [447, 7] width 9 height 5
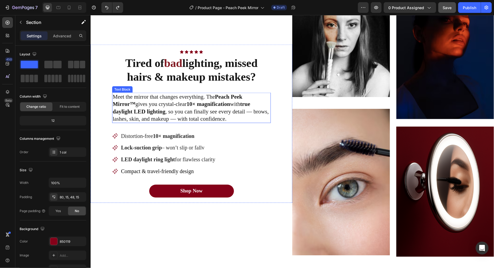
scroll to position [0, 0]
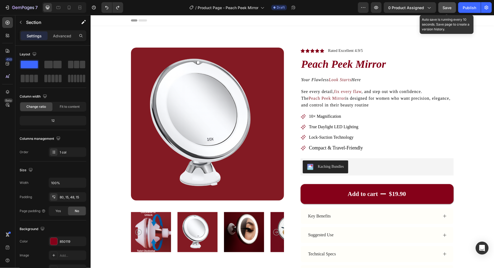
click at [451, 6] on span "Save" at bounding box center [447, 7] width 9 height 5
click at [450, 6] on icon "button" at bounding box center [447, 7] width 5 height 5
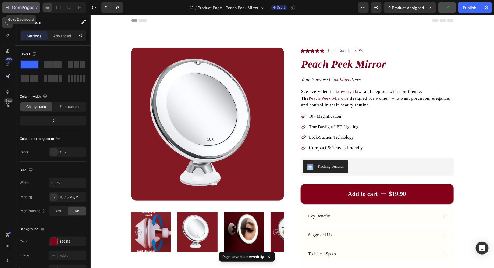
click at [11, 10] on div "7" at bounding box center [21, 7] width 33 height 6
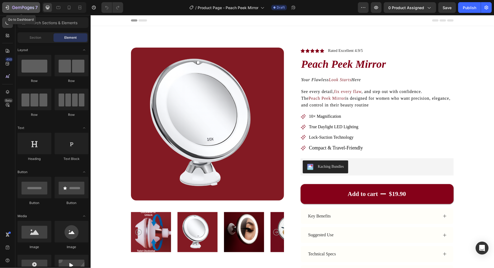
click at [11, 8] on div "7" at bounding box center [21, 7] width 33 height 6
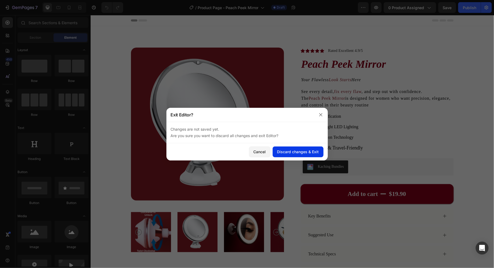
click at [291, 149] on div "Discard changes & Exit" at bounding box center [298, 152] width 42 height 6
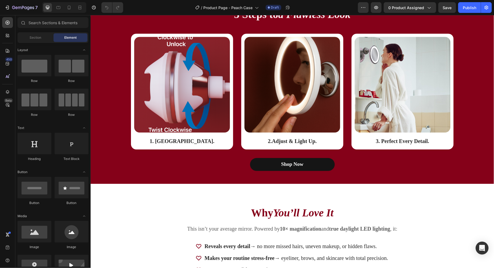
scroll to position [783, 0]
